Goal: Find specific page/section: Find specific page/section

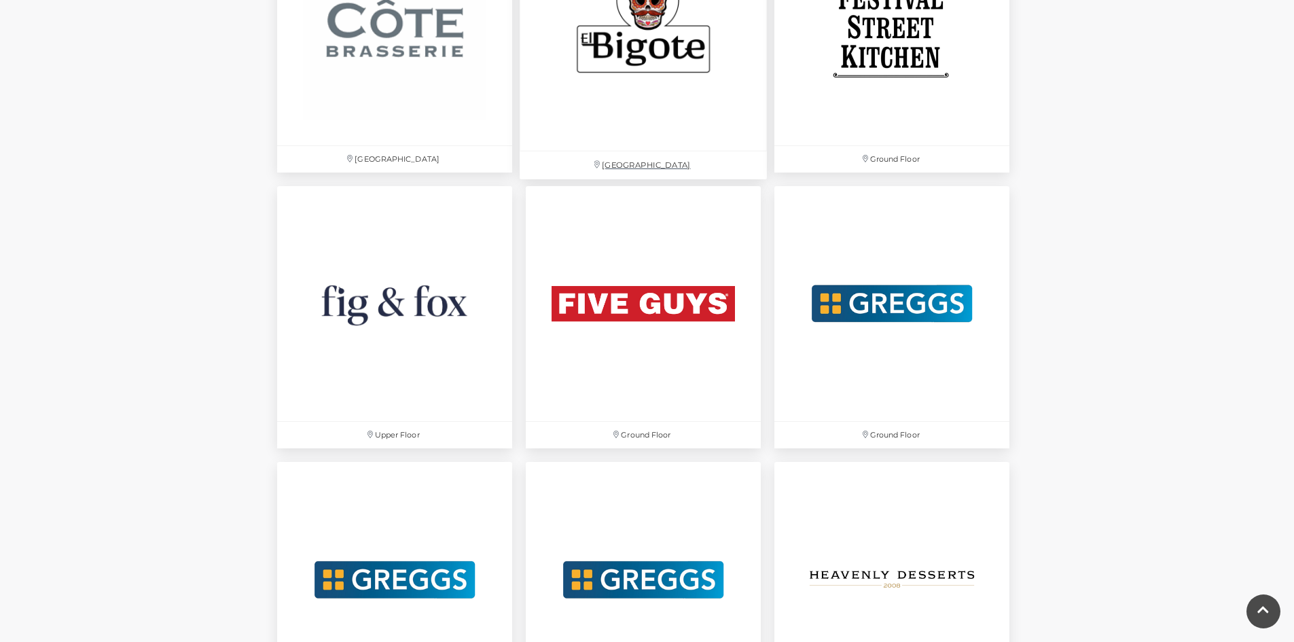
scroll to position [2377, 0]
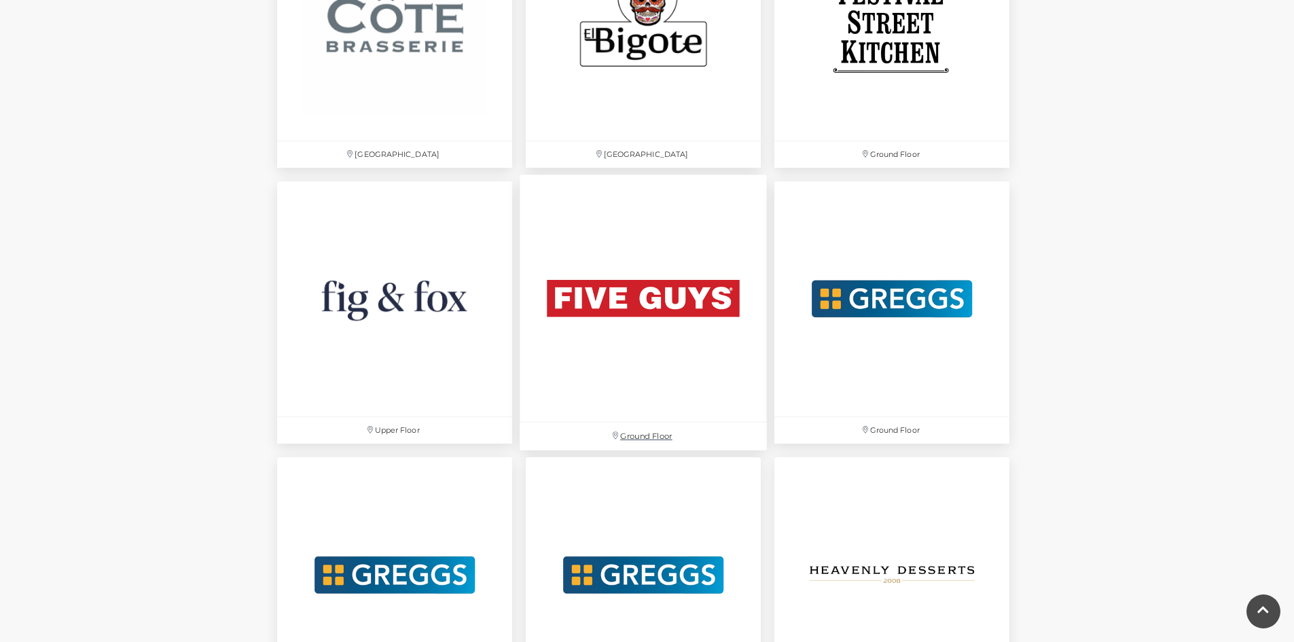
click at [730, 293] on img at bounding box center [643, 298] width 247 height 247
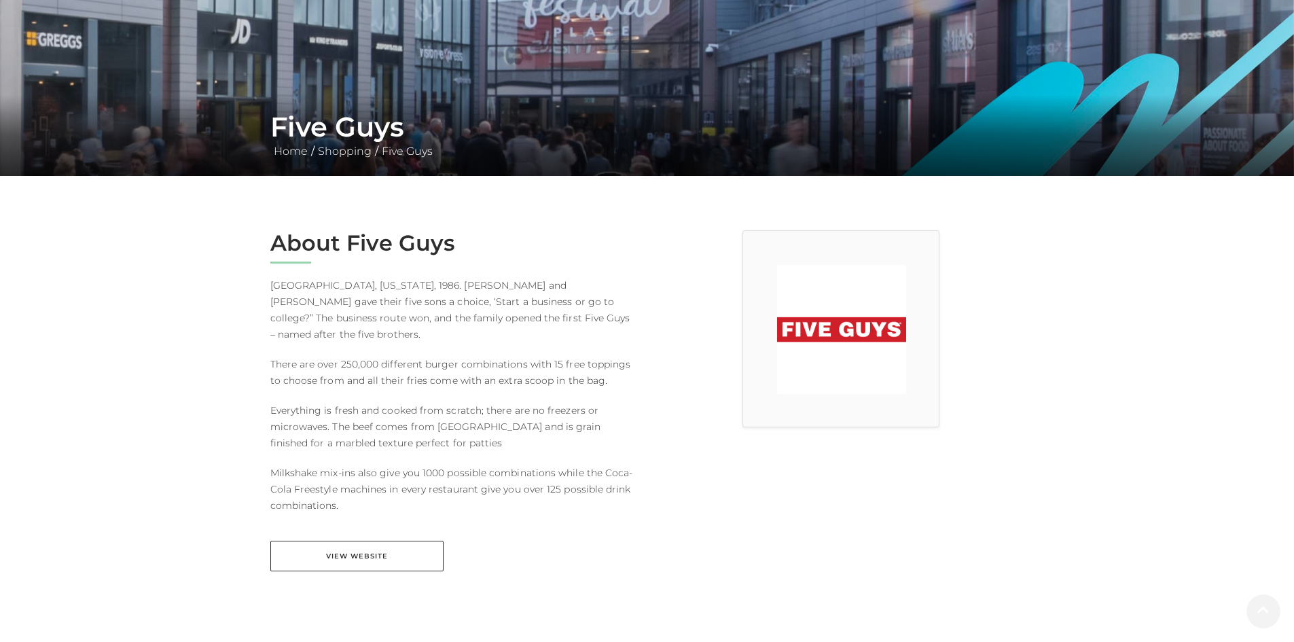
scroll to position [204, 0]
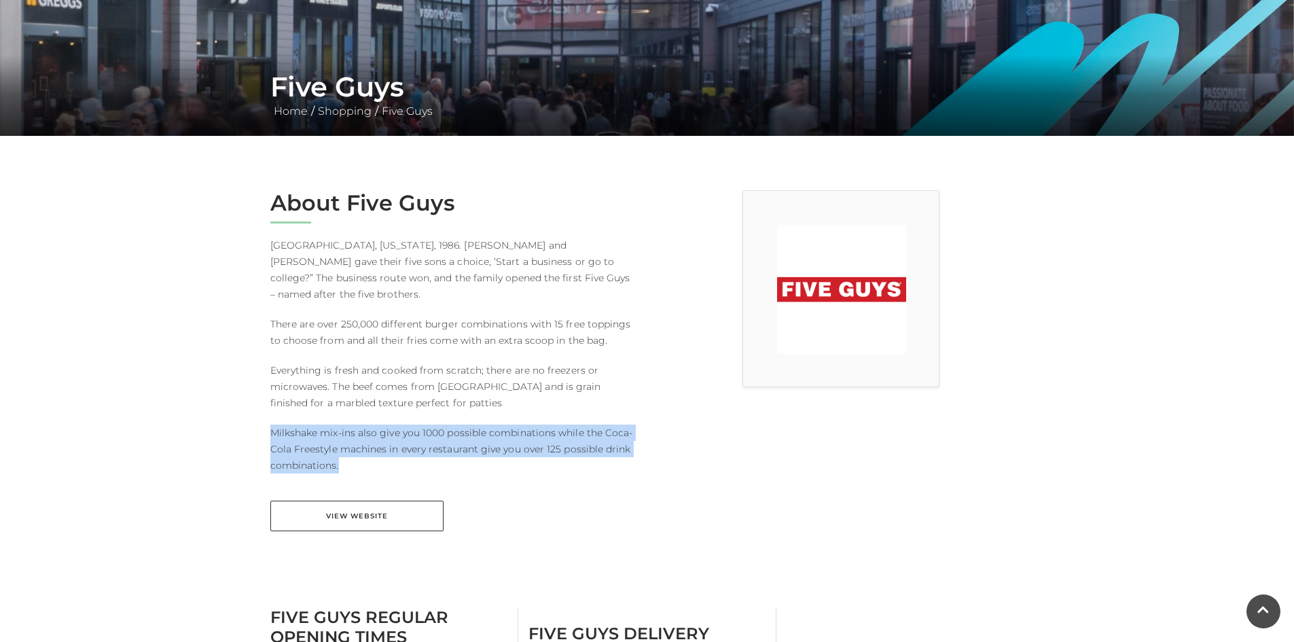
drag, startPoint x: 271, startPoint y: 414, endPoint x: 403, endPoint y: 447, distance: 135.7
click at [403, 447] on p "Milkshake mix-ins also give you 1000 possible combinations while the Coca-Cola …" at bounding box center [453, 448] width 367 height 49
click at [336, 445] on p "Milkshake mix-ins also give you 1000 possible combinations while the Coca-Cola …" at bounding box center [453, 448] width 367 height 49
drag, startPoint x: 272, startPoint y: 417, endPoint x: 338, endPoint y: 450, distance: 74.4
click at [338, 450] on p "Milkshake mix-ins also give you 1000 possible combinations while the Coca-Cola …" at bounding box center [453, 448] width 367 height 49
